Goal: Transaction & Acquisition: Purchase product/service

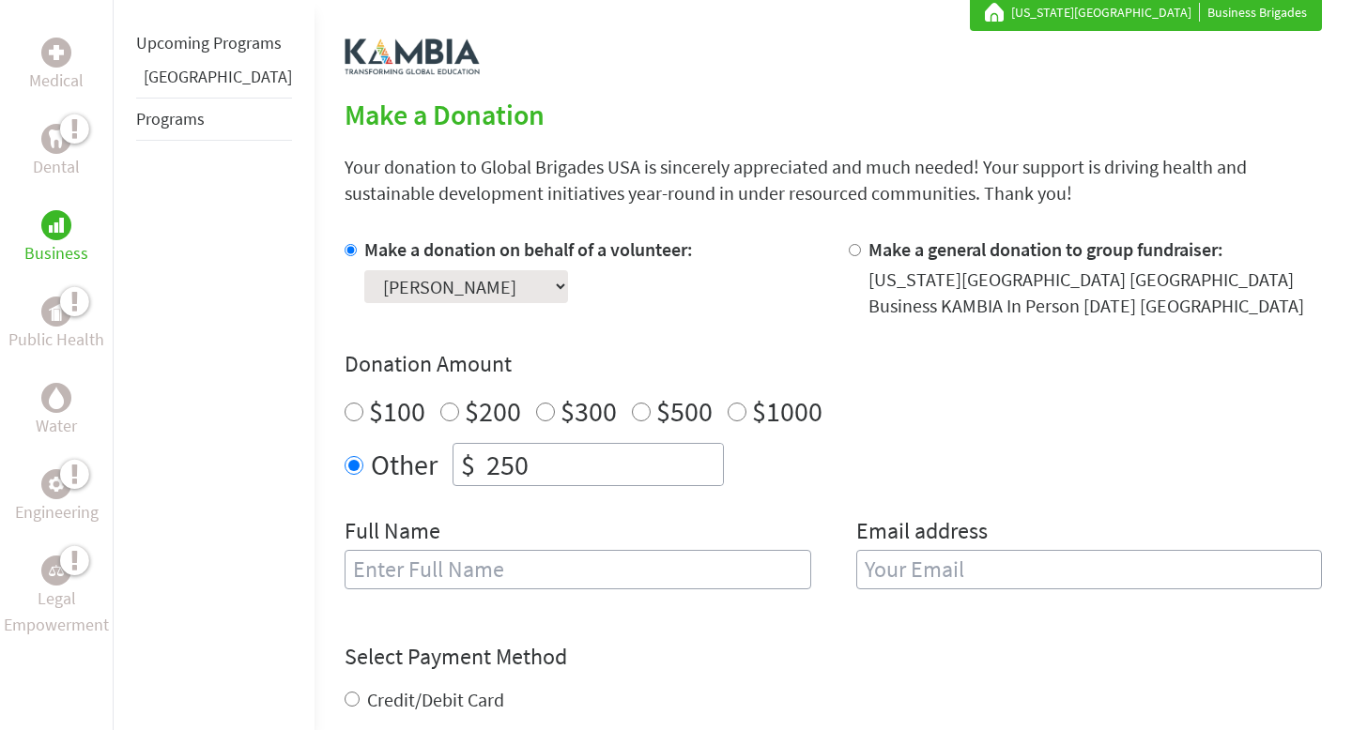
scroll to position [349, 0]
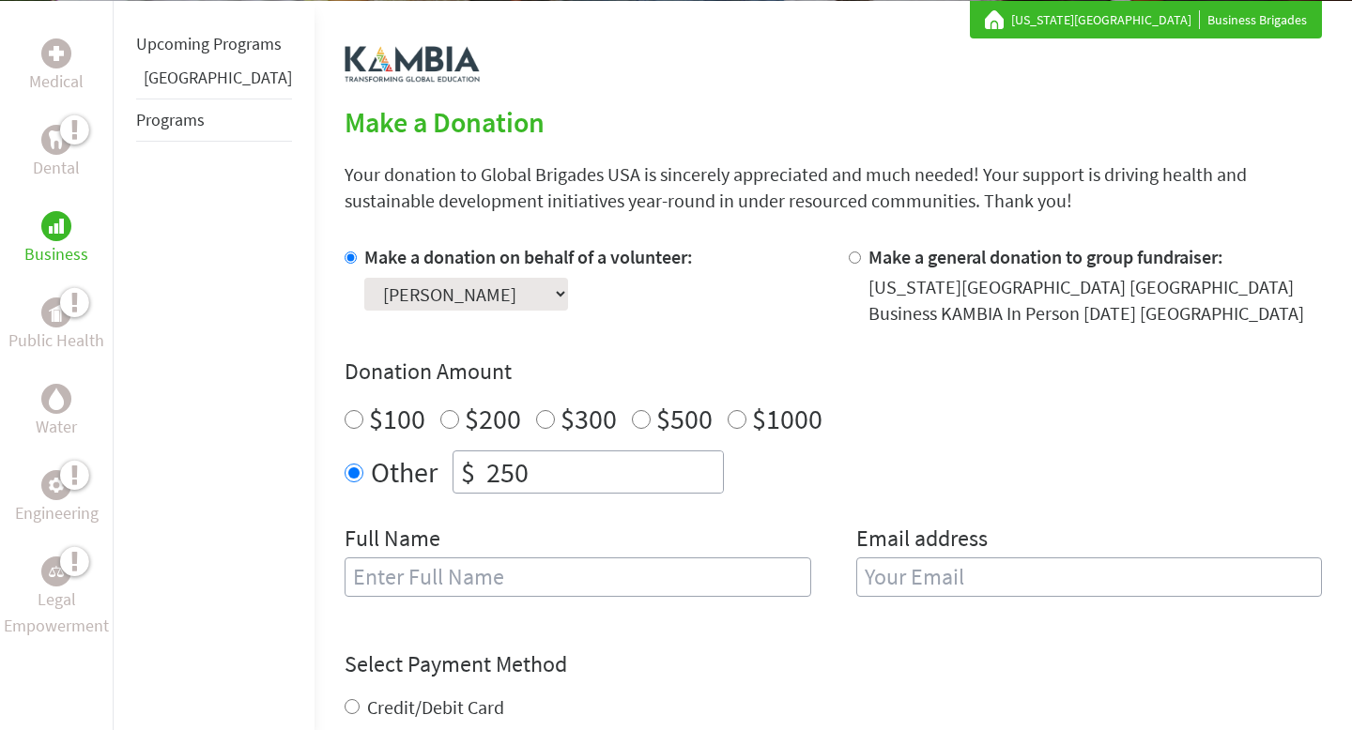
click at [451, 298] on select "Select a volunteer... [PERSON_NAME] [PERSON_NAME] [PERSON_NAME] [PERSON_NAME] […" at bounding box center [466, 294] width 204 height 33
click at [575, 576] on input "text" at bounding box center [577, 577] width 467 height 39
type input "[PERSON_NAME]"
type input "[EMAIL_ADDRESS][DOMAIN_NAME]"
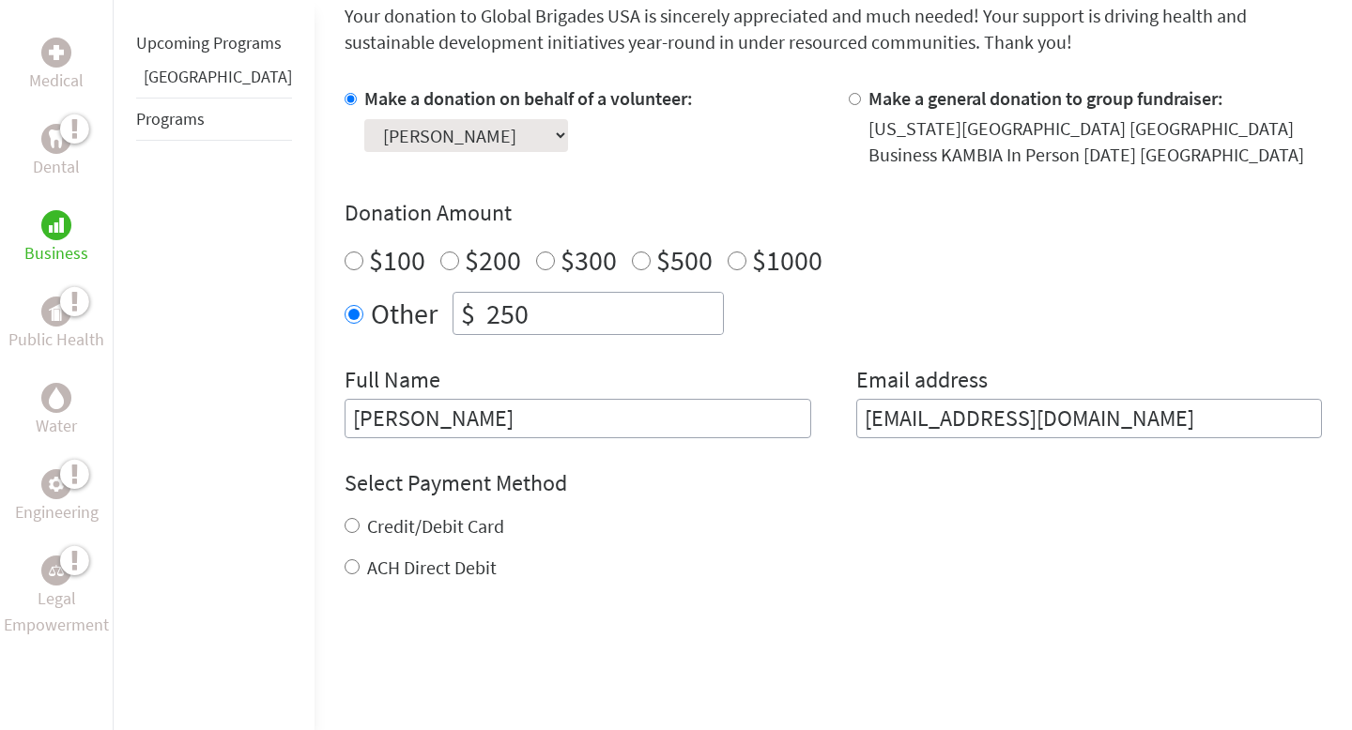
scroll to position [509, 0]
drag, startPoint x: 1158, startPoint y: 425, endPoint x: 707, endPoint y: 390, distance: 452.8
click at [707, 390] on div "Full Name [PERSON_NAME] Email address [EMAIL_ADDRESS][DOMAIN_NAME]" at bounding box center [832, 400] width 977 height 73
type input "[EMAIL_ADDRESS][DOMAIN_NAME]"
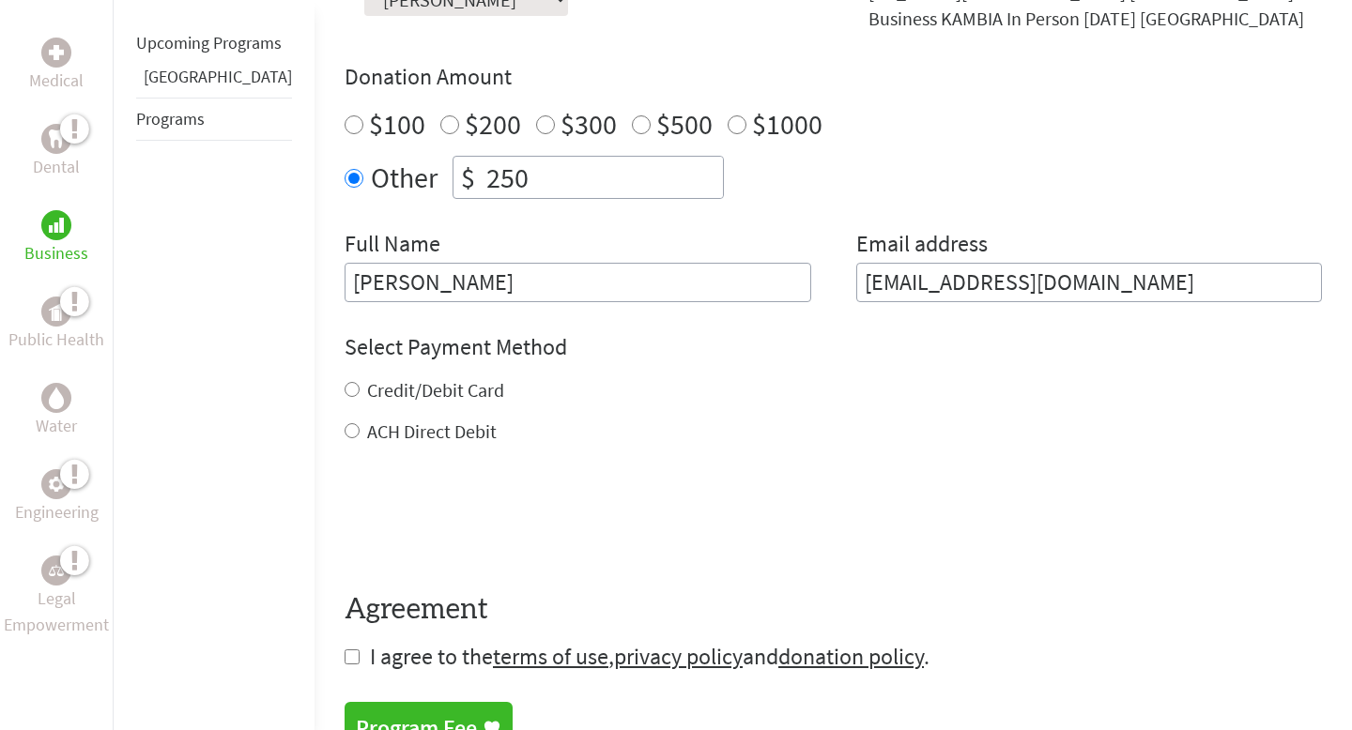
scroll to position [663, 0]
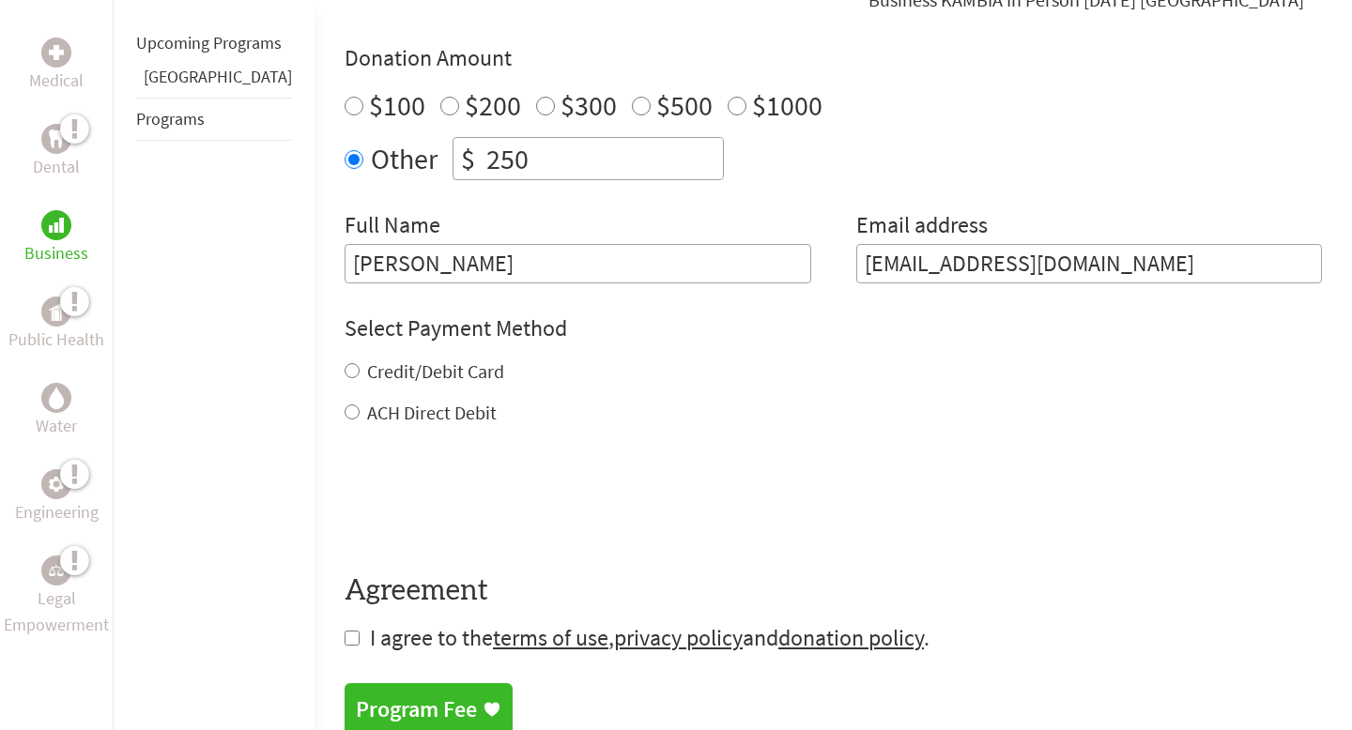
click at [344, 371] on input "Credit/Debit Card" at bounding box center [351, 370] width 15 height 15
radio input "true"
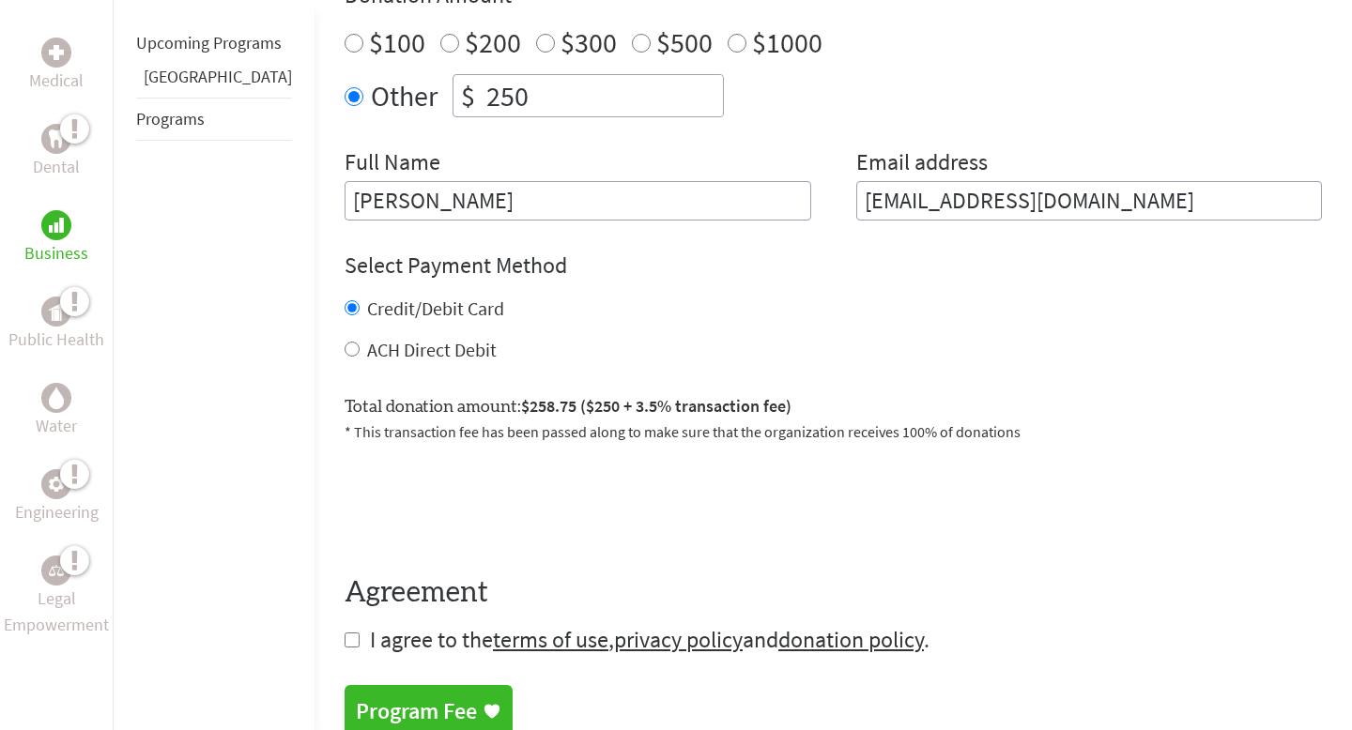
scroll to position [847, 0]
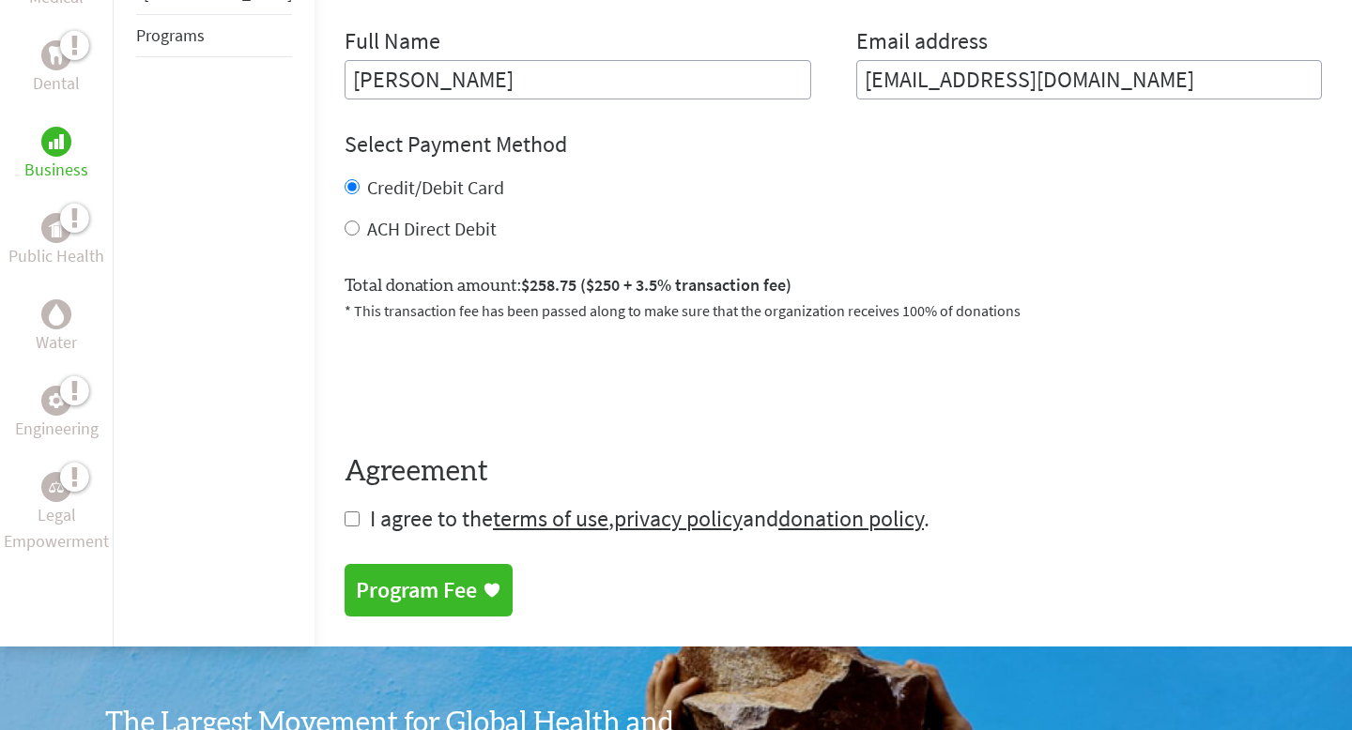
click at [344, 519] on input "checkbox" at bounding box center [351, 519] width 15 height 15
checkbox input "true"
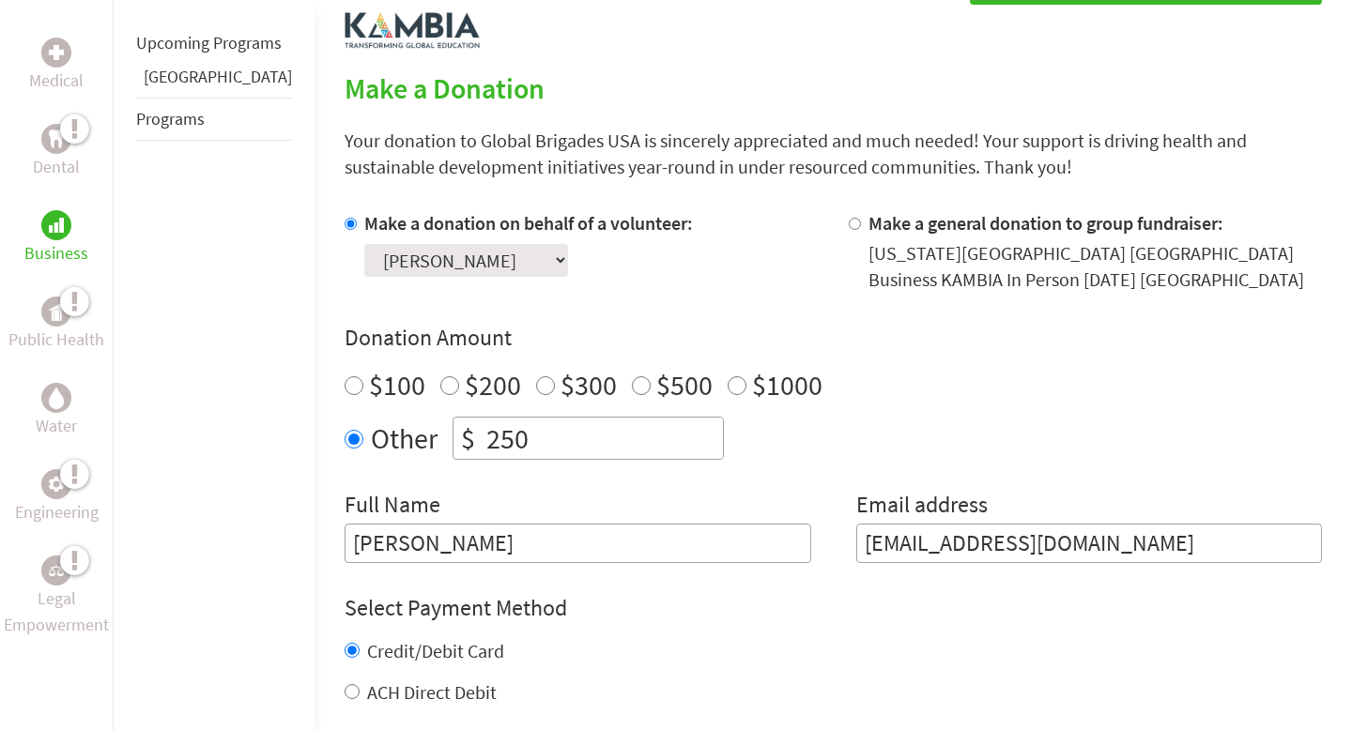
scroll to position [785, 0]
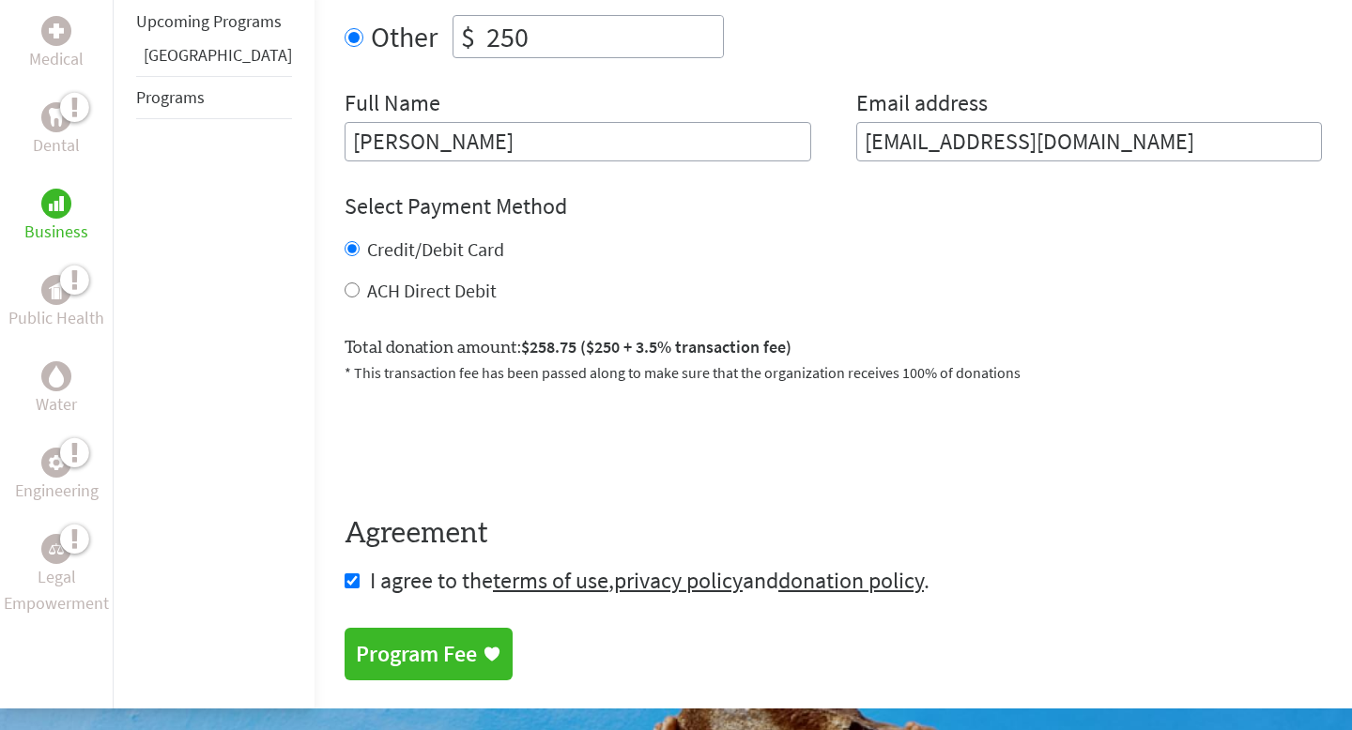
click at [403, 650] on div "Program Fee" at bounding box center [416, 654] width 121 height 30
